Goal: Check status: Check status

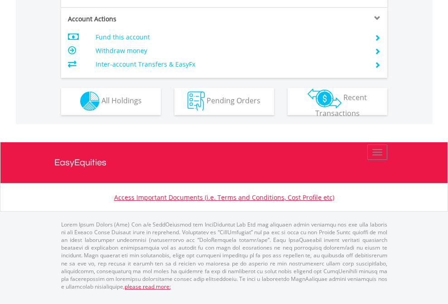
scroll to position [848, 0]
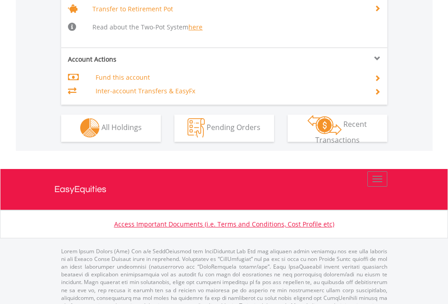
scroll to position [901, 0]
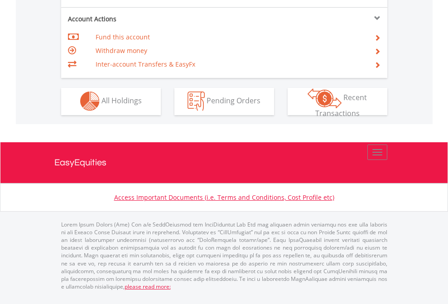
scroll to position [848, 0]
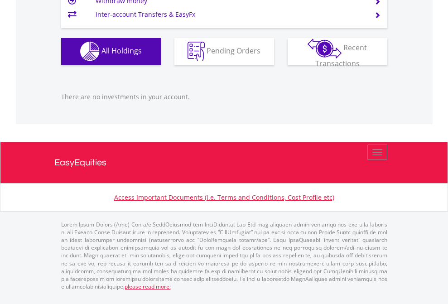
scroll to position [65, 0]
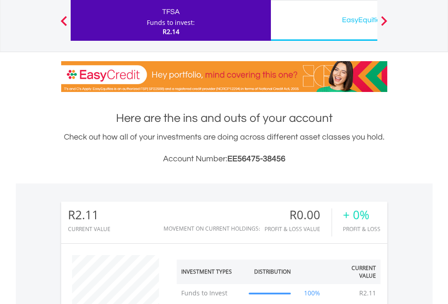
click at [324, 20] on div "EasyEquities USD" at bounding box center [371, 20] width 189 height 13
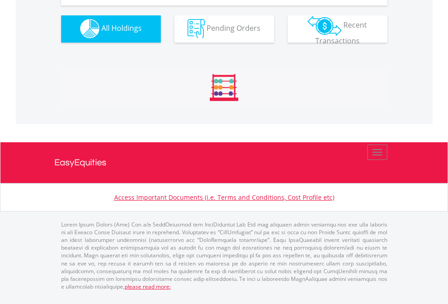
scroll to position [898, 0]
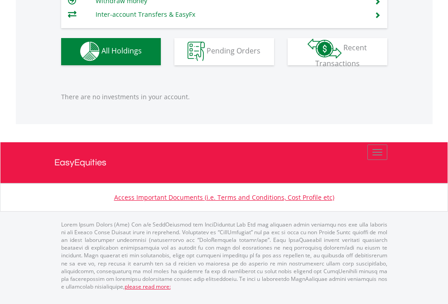
scroll to position [87, 142]
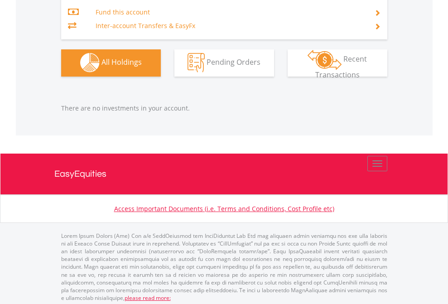
scroll to position [951, 0]
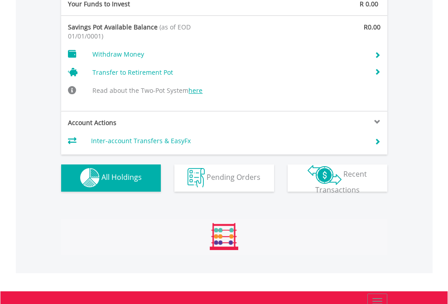
scroll to position [937, 0]
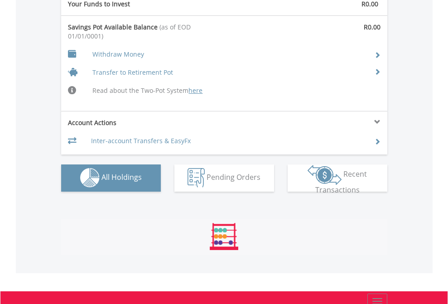
scroll to position [937, 0]
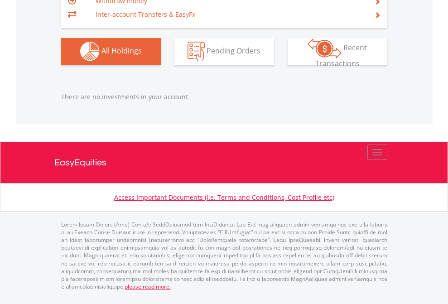
scroll to position [898, 0]
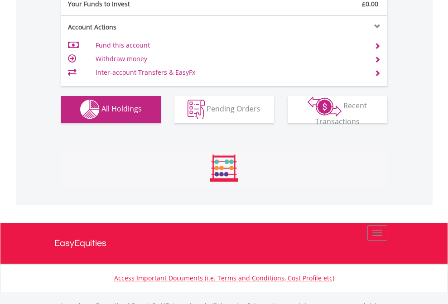
scroll to position [898, 0]
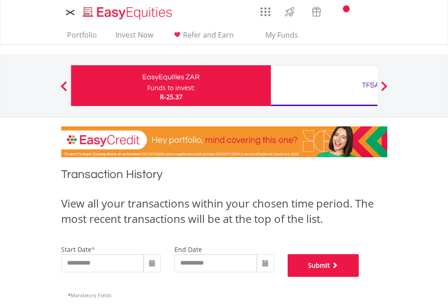
click at [360, 277] on button "Submit" at bounding box center [324, 265] width 72 height 23
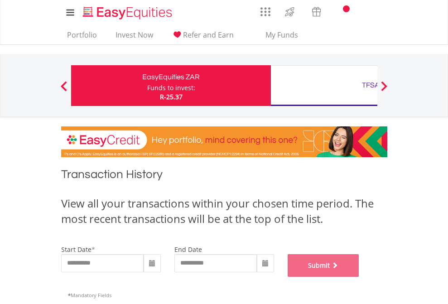
scroll to position [368, 0]
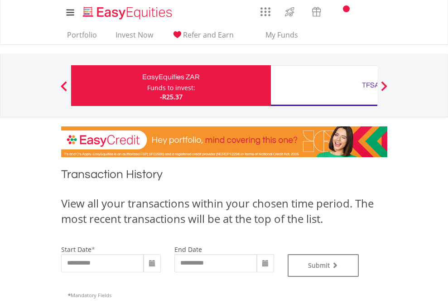
click at [324, 86] on div "TFSA" at bounding box center [371, 85] width 189 height 13
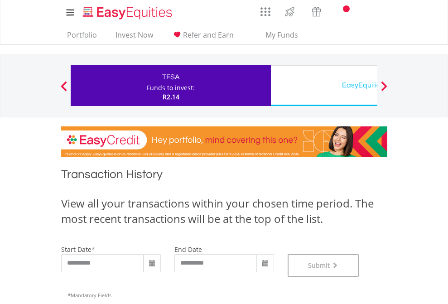
scroll to position [368, 0]
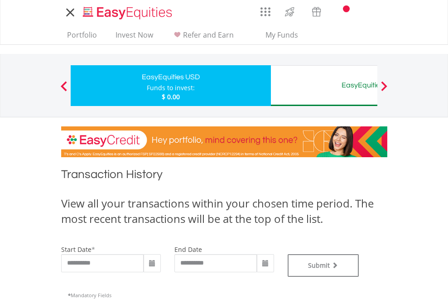
type input "**********"
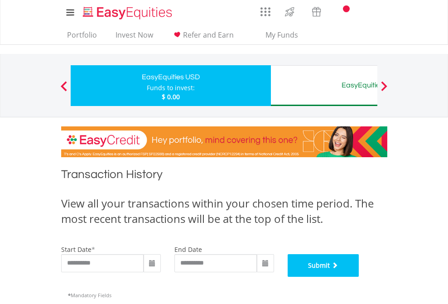
click at [360, 277] on button "Submit" at bounding box center [324, 265] width 72 height 23
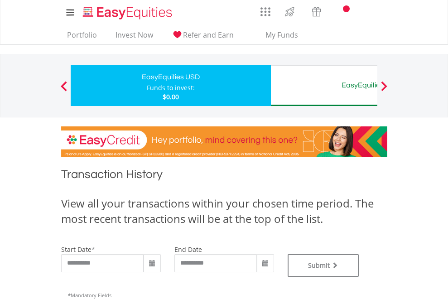
click at [324, 86] on div "EasyEquities AUD" at bounding box center [371, 85] width 189 height 13
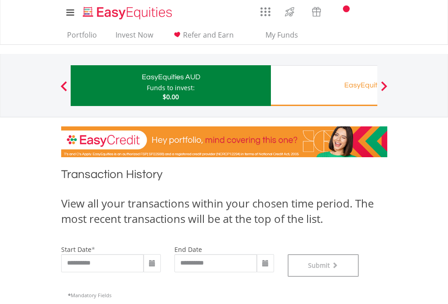
scroll to position [368, 0]
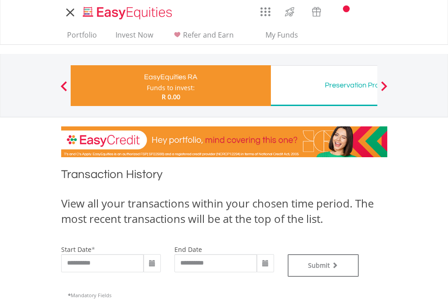
type input "**********"
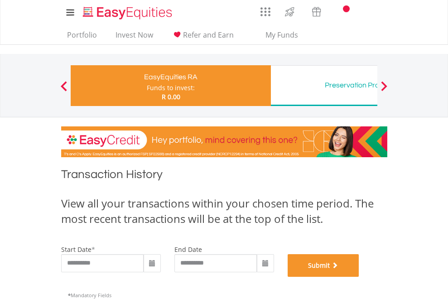
click at [360, 277] on button "Submit" at bounding box center [324, 265] width 72 height 23
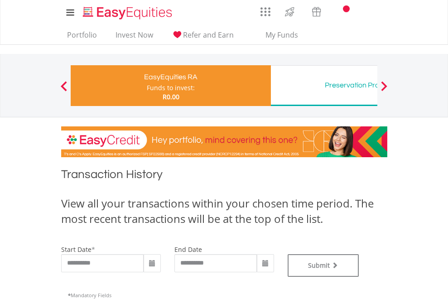
click at [324, 86] on div "Preservation Provident Fund" at bounding box center [371, 85] width 189 height 13
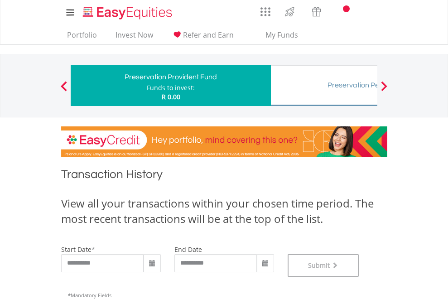
scroll to position [368, 0]
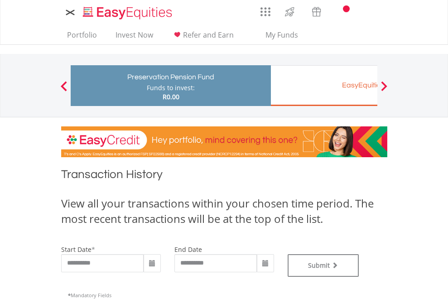
type input "**********"
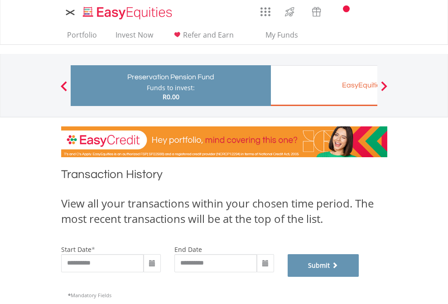
click at [360, 277] on button "Submit" at bounding box center [324, 265] width 72 height 23
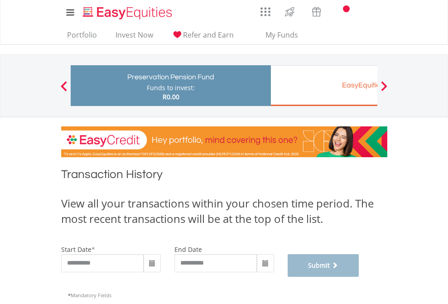
scroll to position [368, 0]
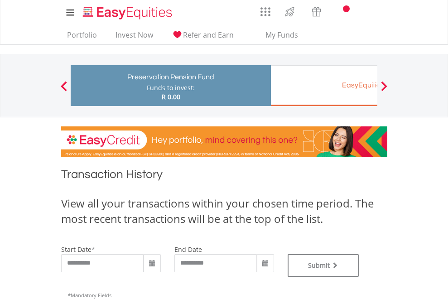
click at [324, 86] on div "EasyEquities EUR" at bounding box center [371, 85] width 189 height 13
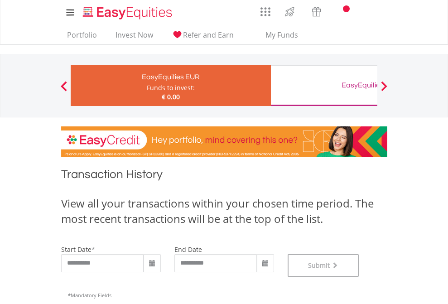
scroll to position [368, 0]
click at [324, 86] on div "EasyEquities GBP" at bounding box center [371, 85] width 189 height 13
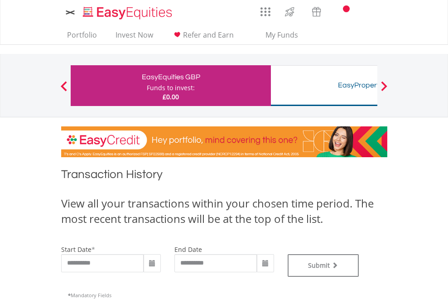
type input "**********"
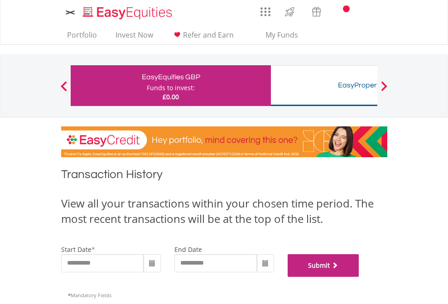
click at [360, 277] on button "Submit" at bounding box center [324, 265] width 72 height 23
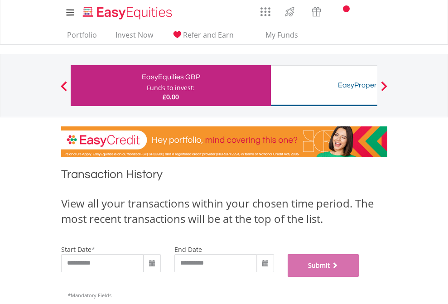
scroll to position [368, 0]
